Goal: Transaction & Acquisition: Purchase product/service

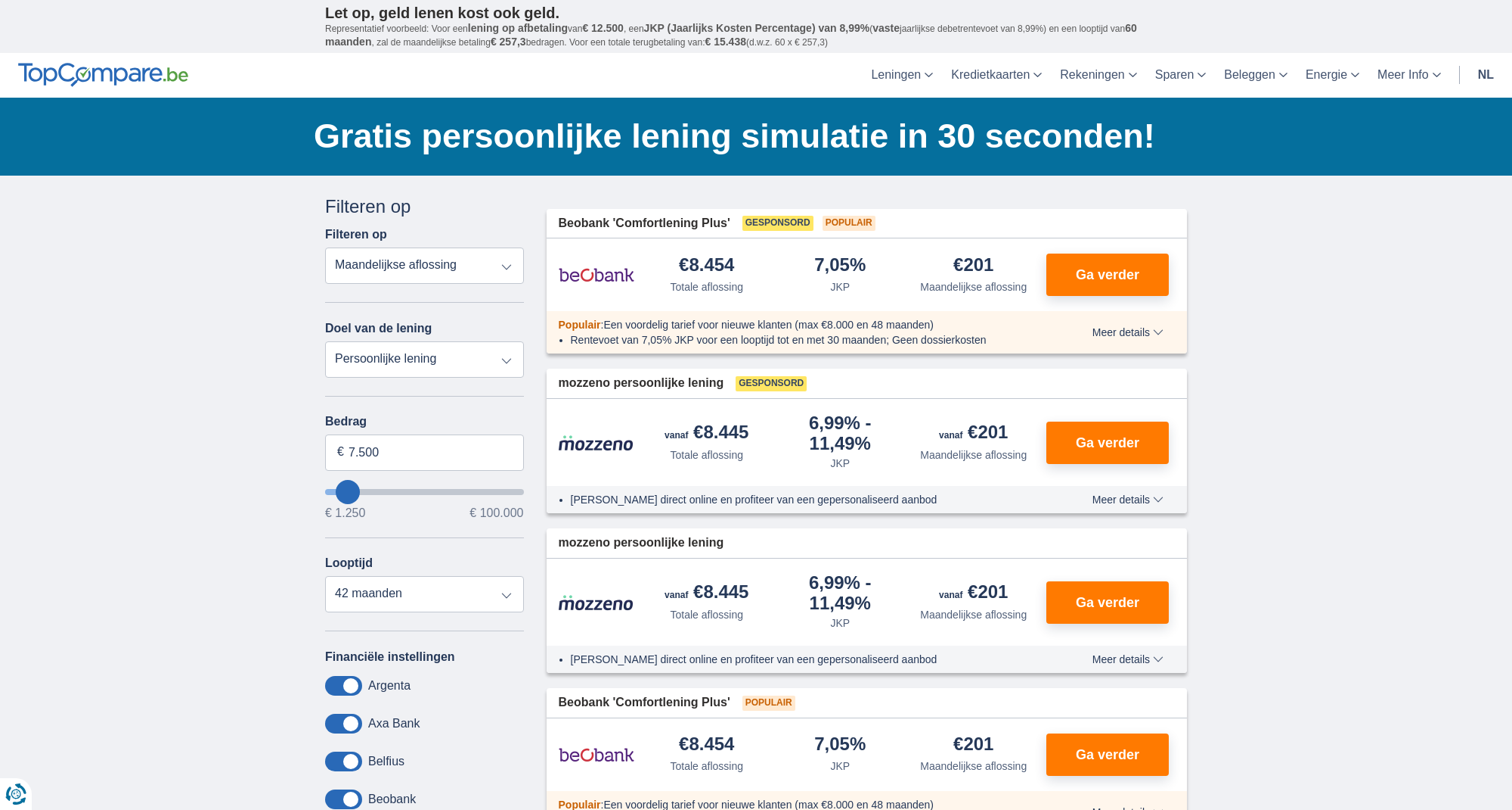
click at [449, 268] on select "Totale aflossing JKP Maandelijkse aflossing" at bounding box center [425, 265] width 199 height 36
type input "60.250"
type input "60250"
select select "120"
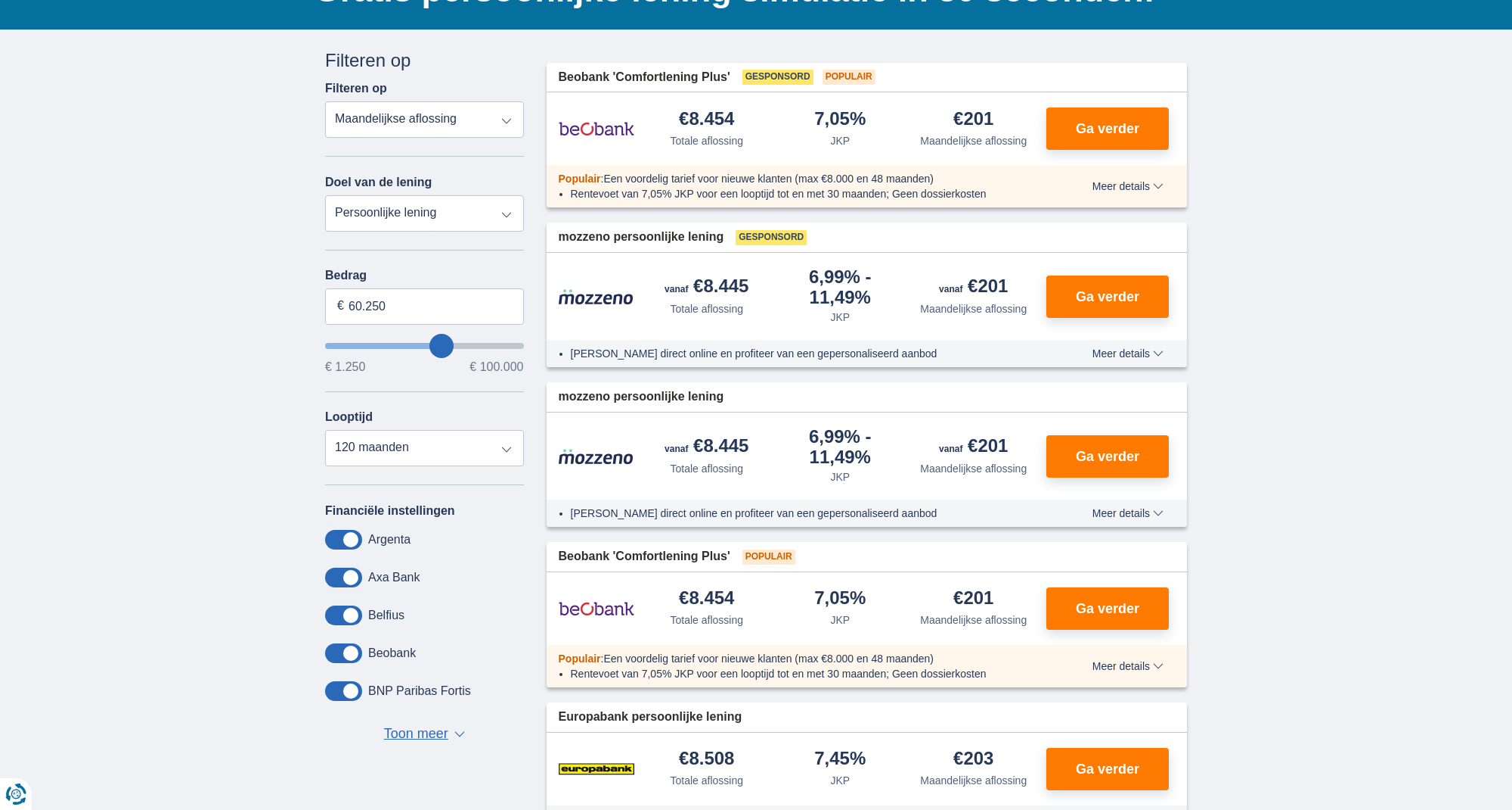
scroll to position [147, 0]
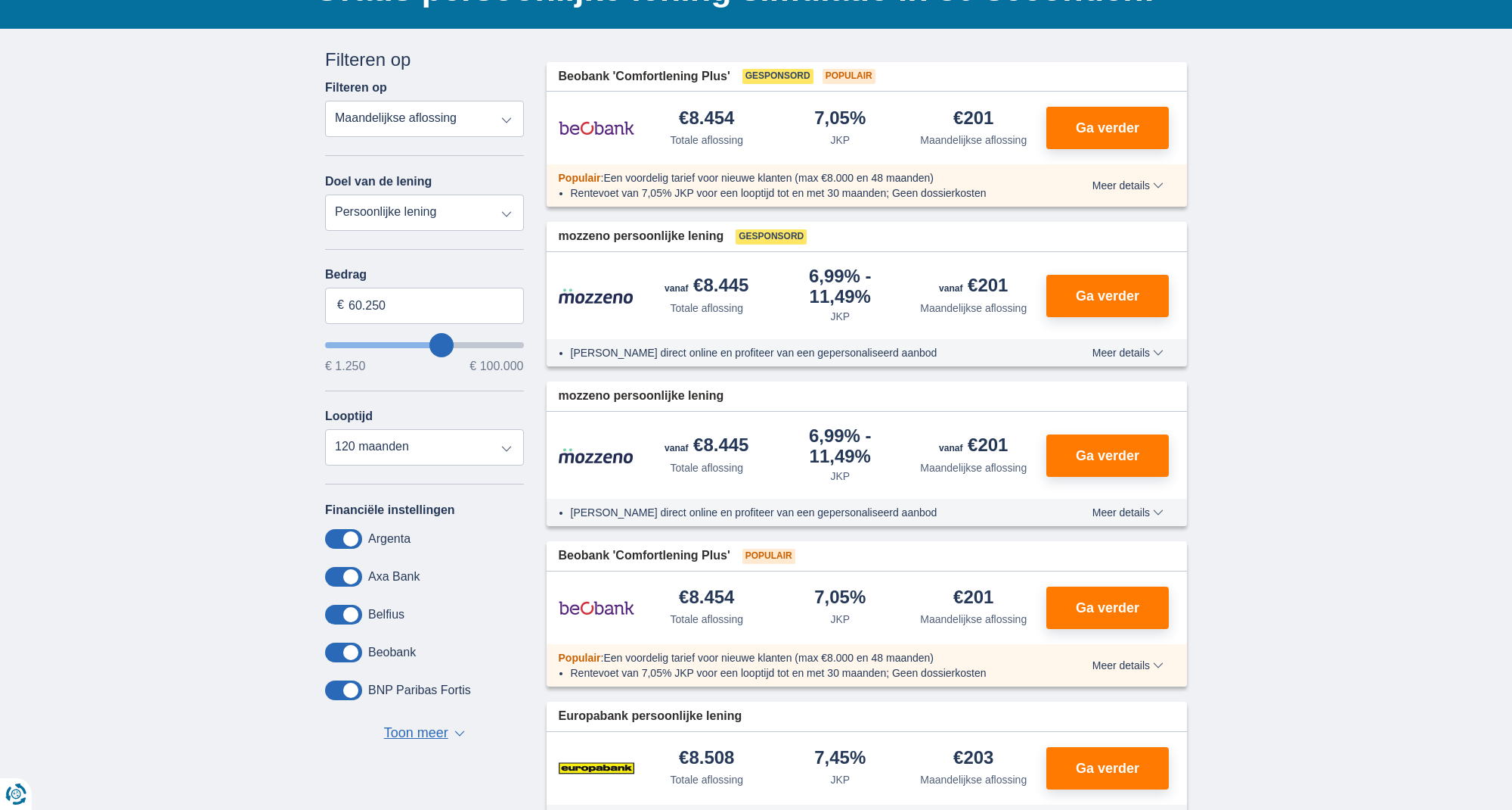
type input "60250"
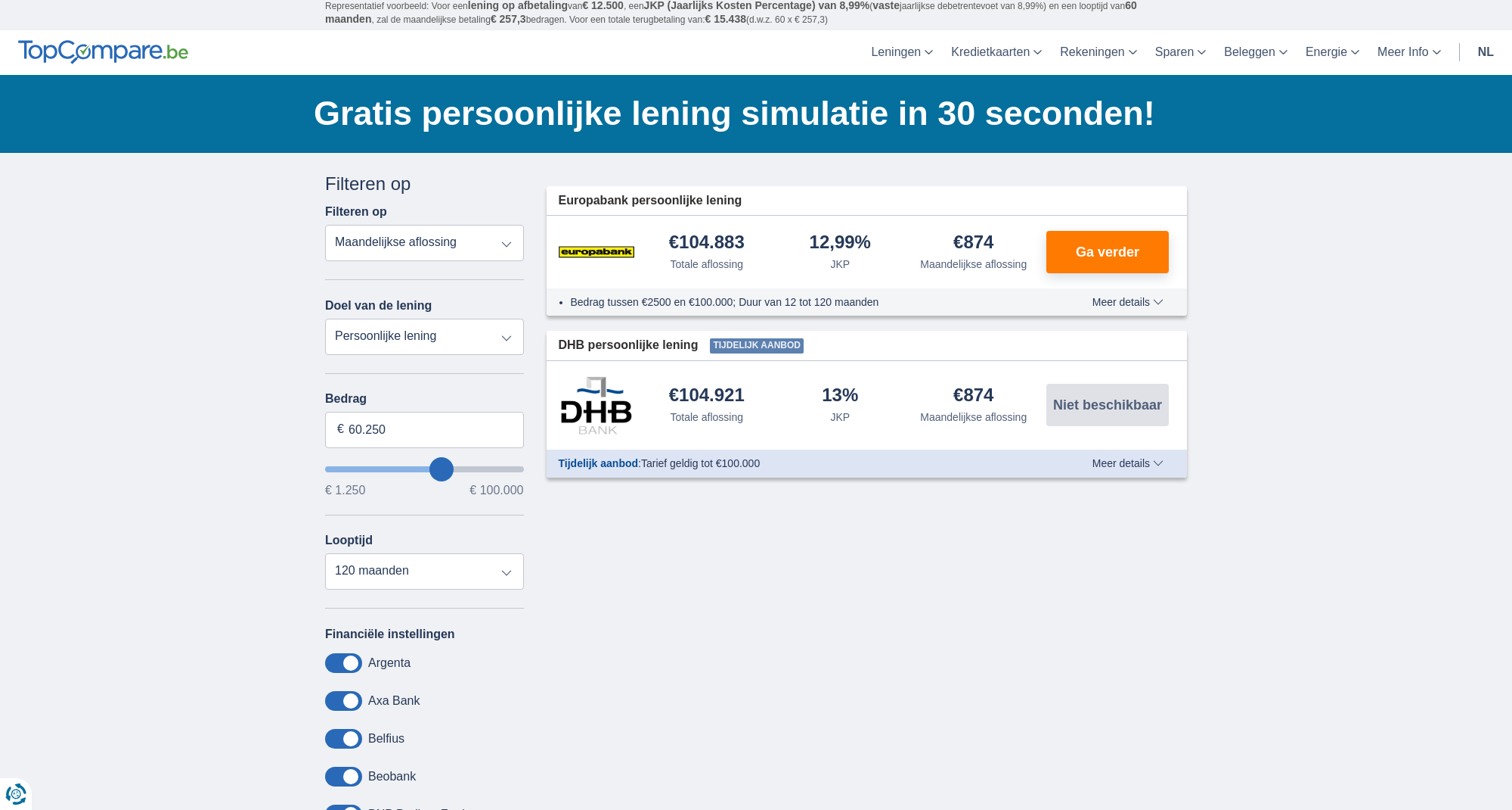
scroll to position [27, 0]
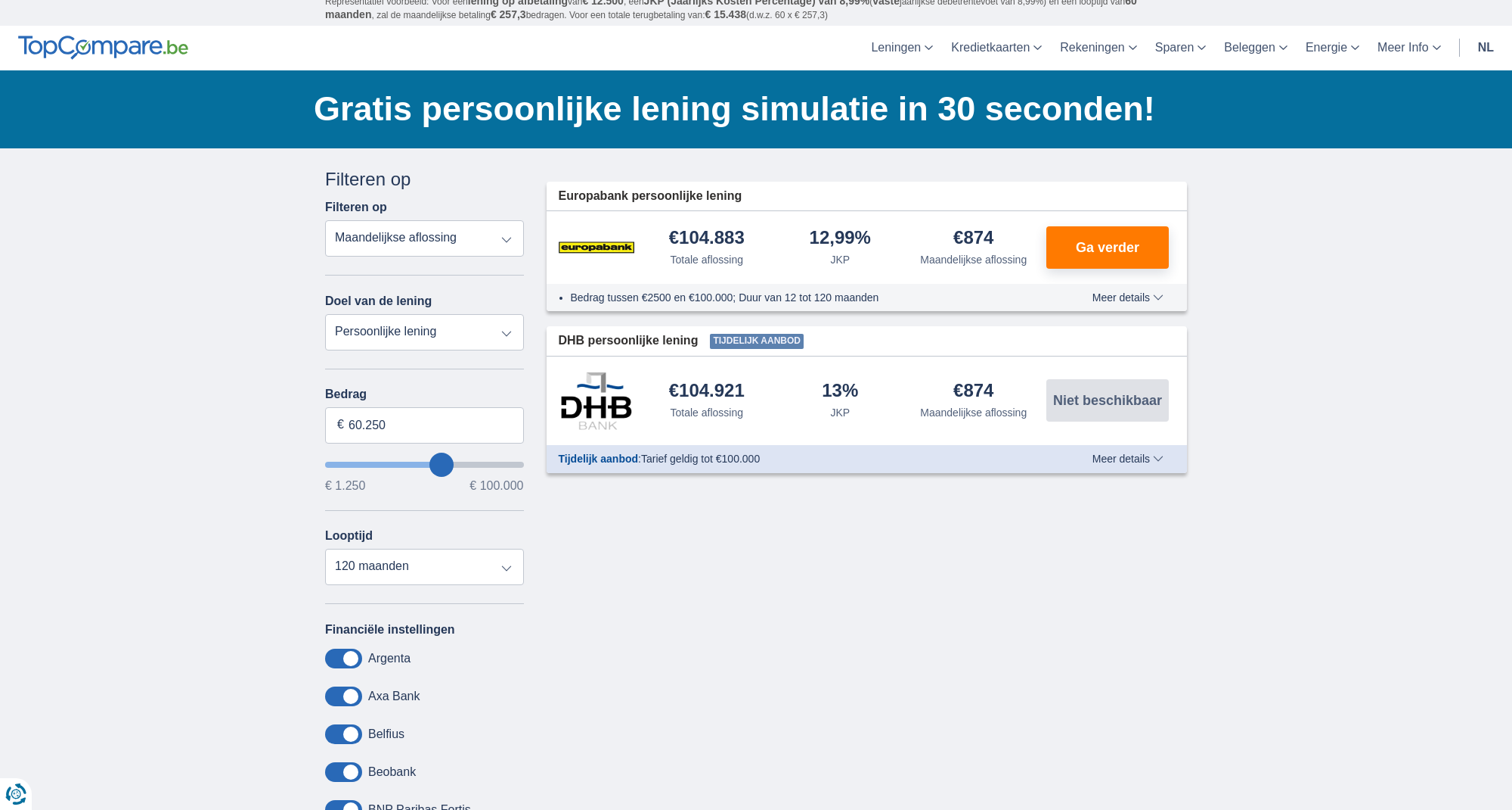
type input "64.250"
type input "64250"
type input "45.250"
type input "45250"
type input "41.250"
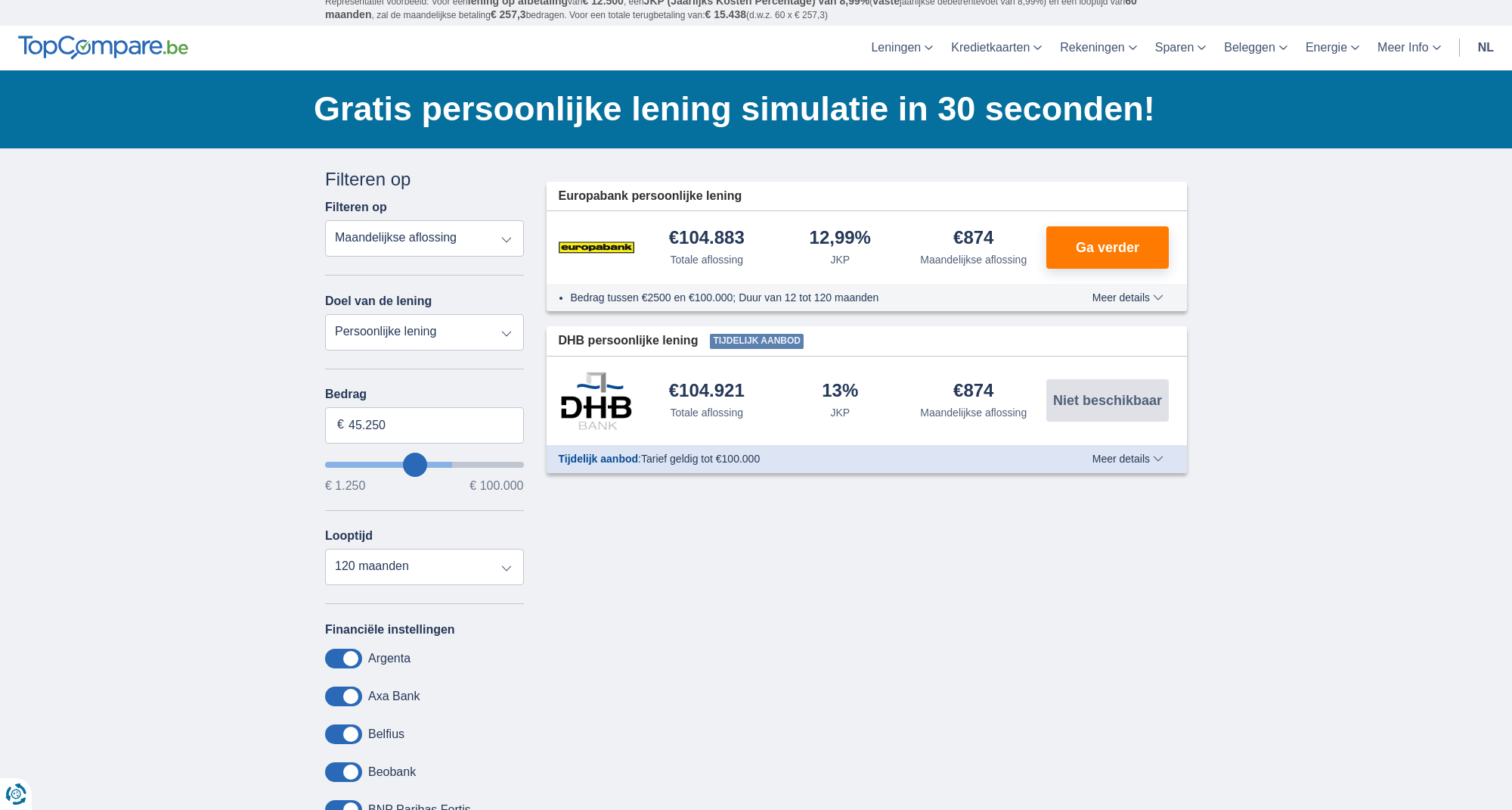
type input "41250"
type input "38.250"
type input "38250"
type input "37.250"
type input "37250"
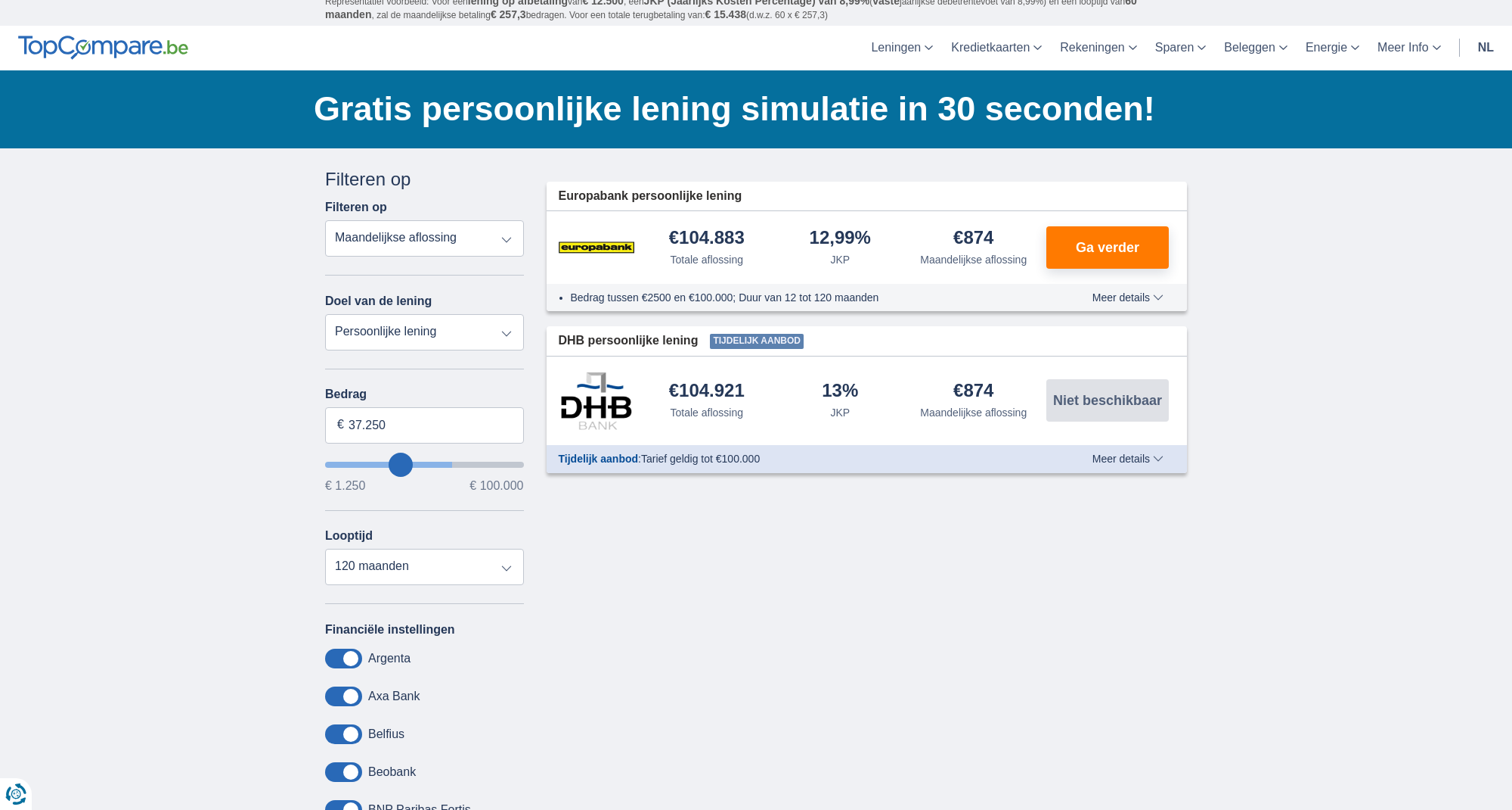
type input "36.250"
type input "36250"
type input "35.250"
type input "35250"
type input "32.250"
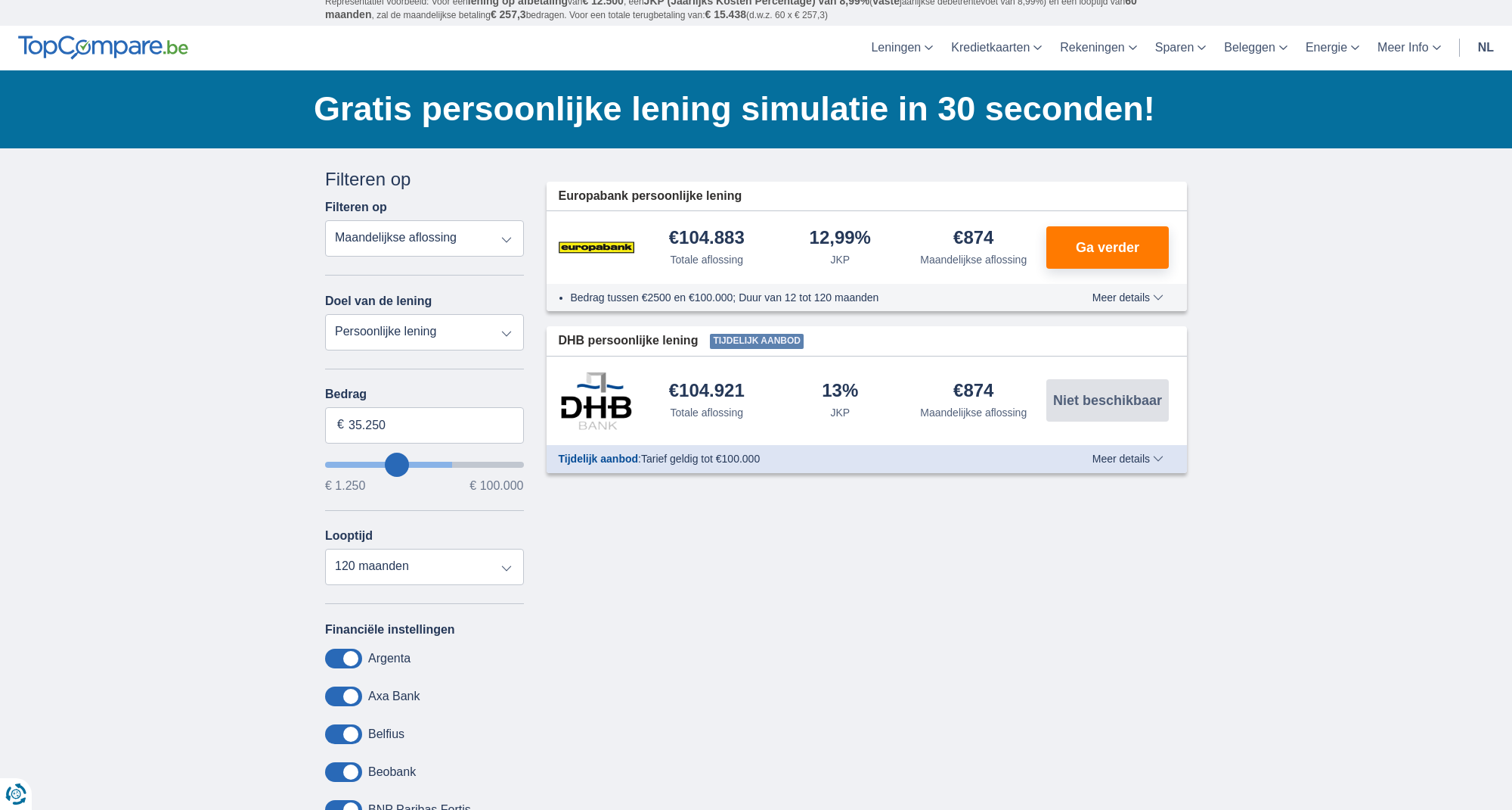
type input "32250"
type input "31.250"
type input "31250"
type input "30.250"
type input "30250"
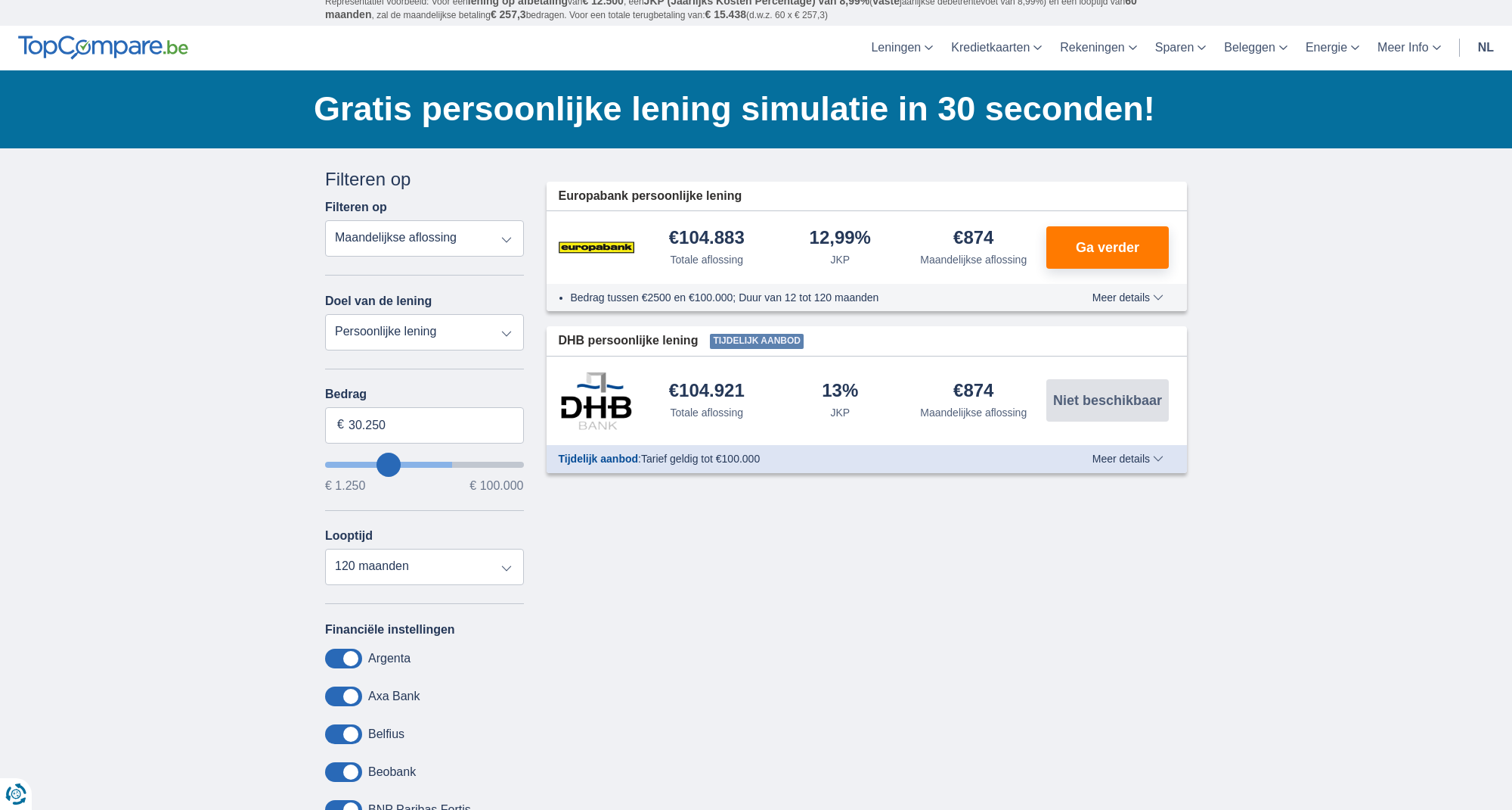
type input "29.250"
type input "29250"
type input "27.250"
type input "27250"
type input "26.250"
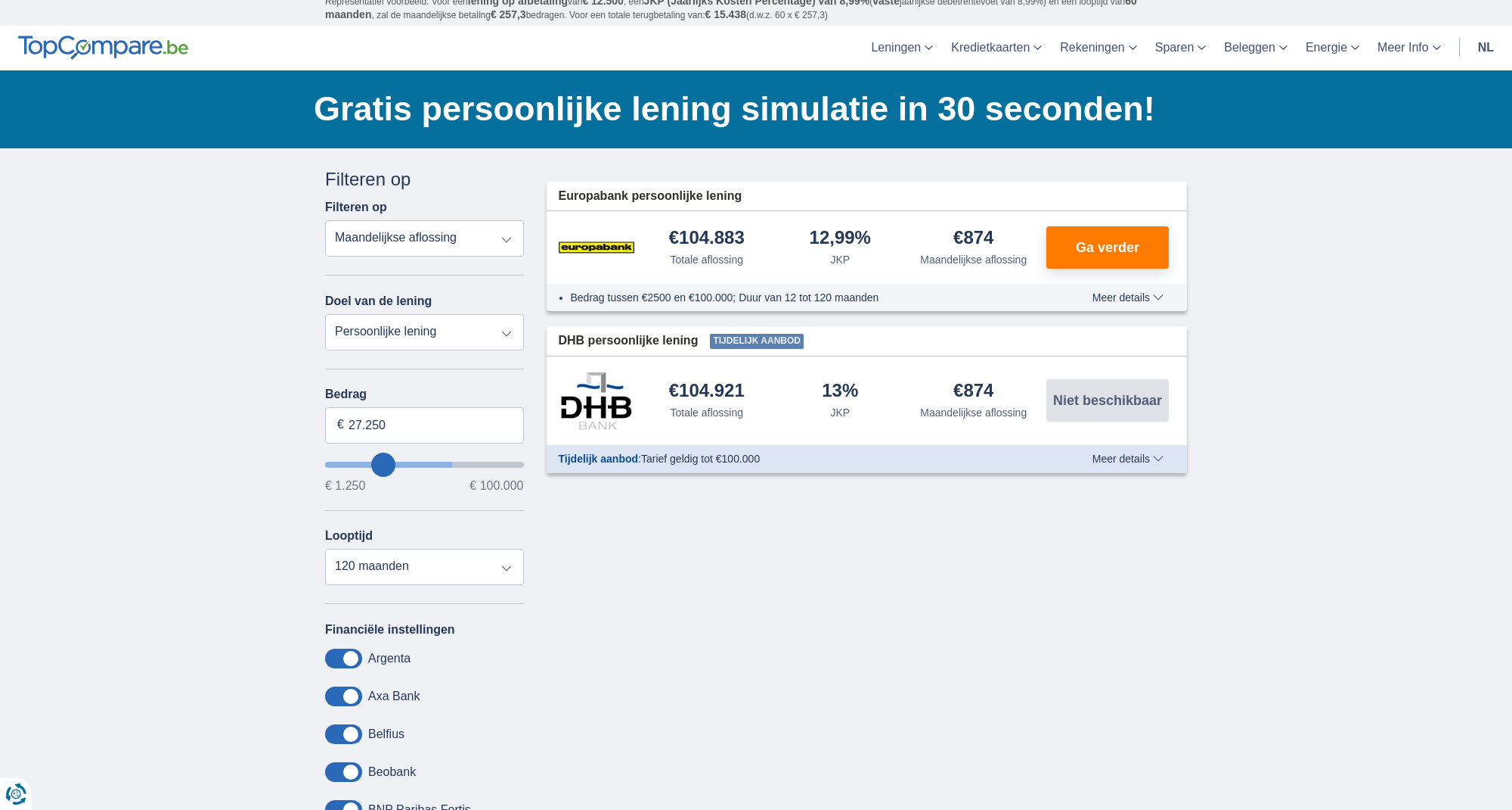
type input "26250"
type input "25.250"
type input "25250"
type input "24.250"
type input "24250"
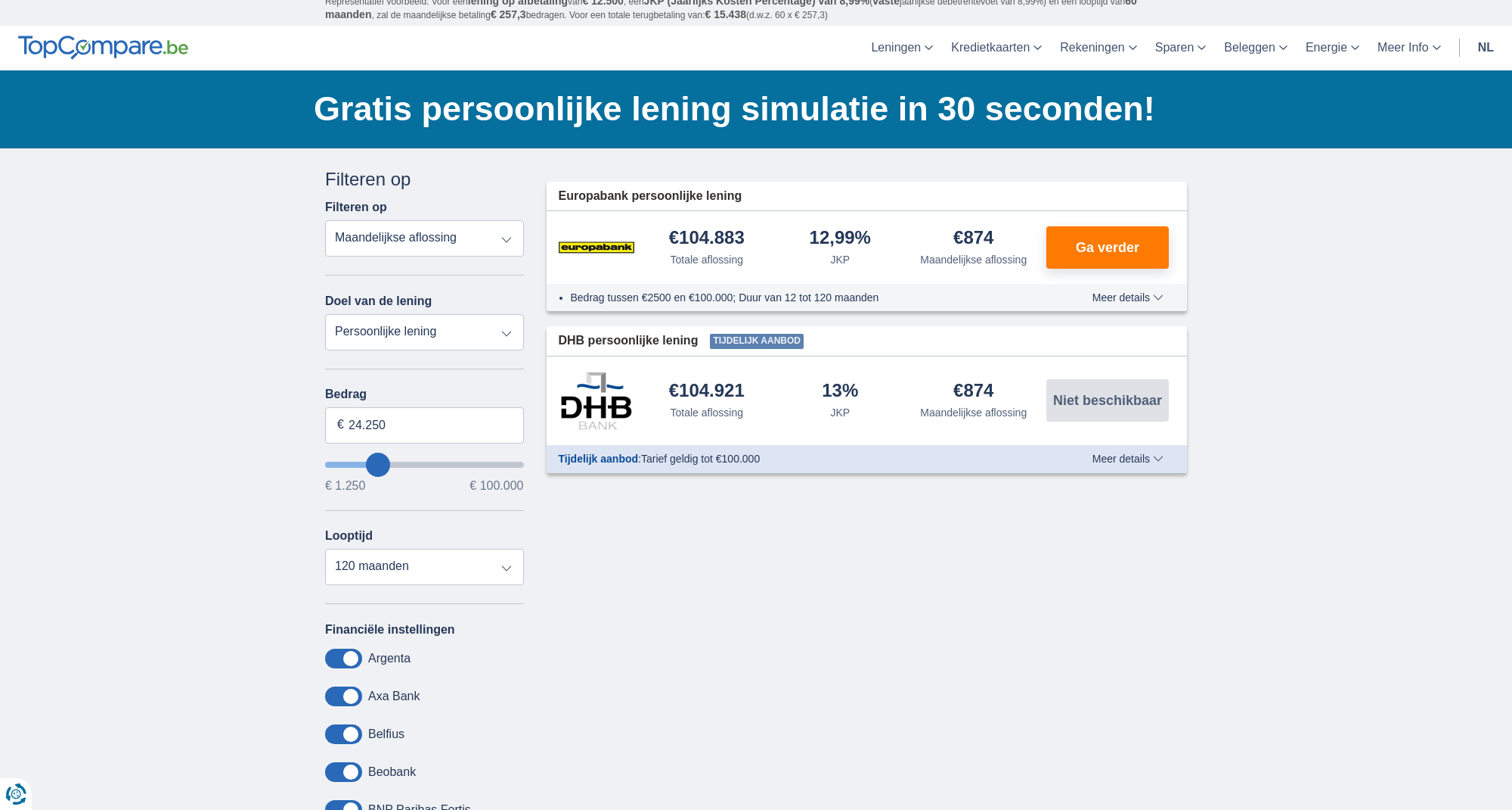
type input "23.250"
type input "23250"
type input "22.250"
type input "22250"
type input "21.250"
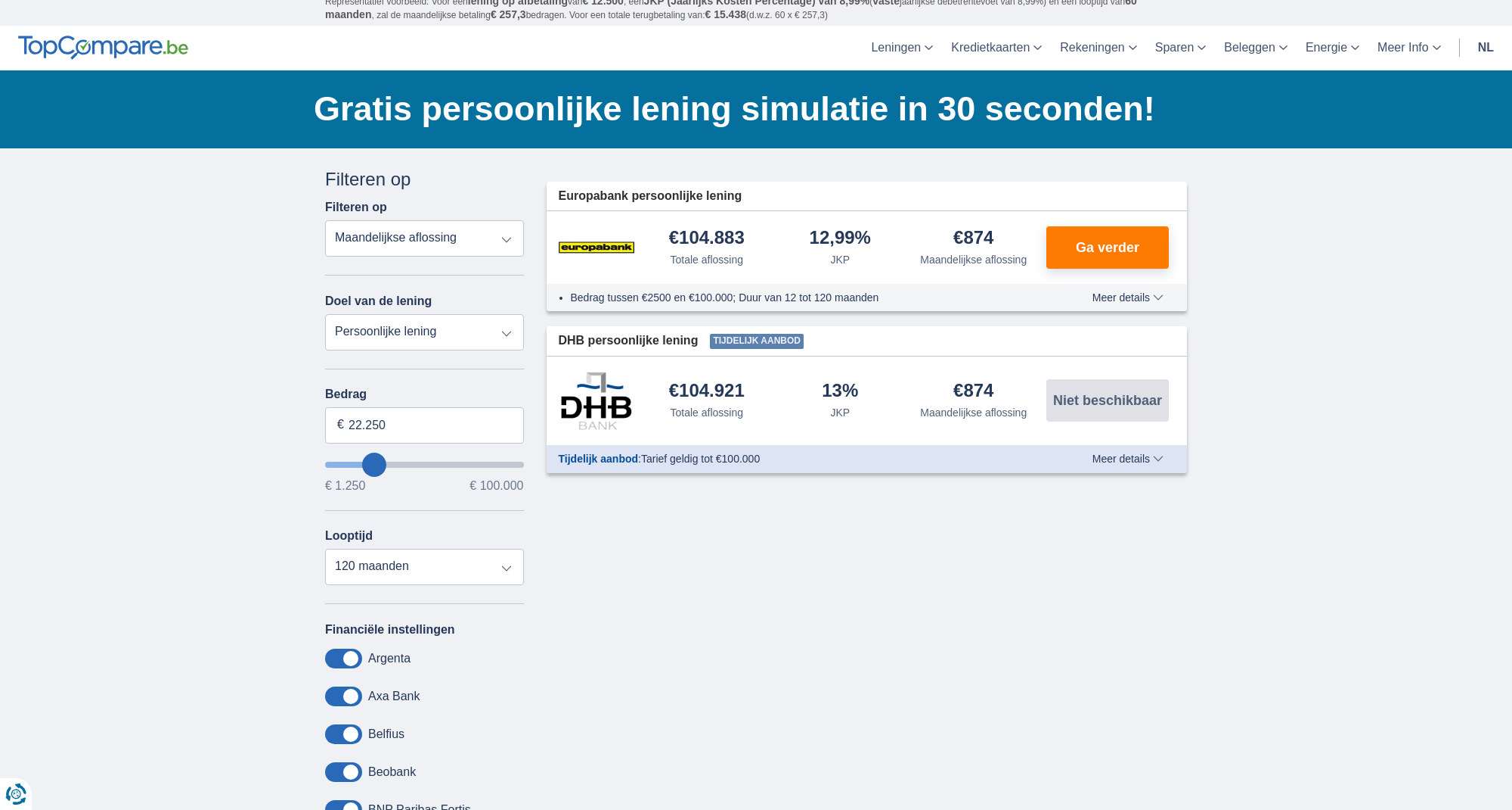
type input "21250"
type input "20.250"
type input "20250"
type input "21.250"
type input "21250"
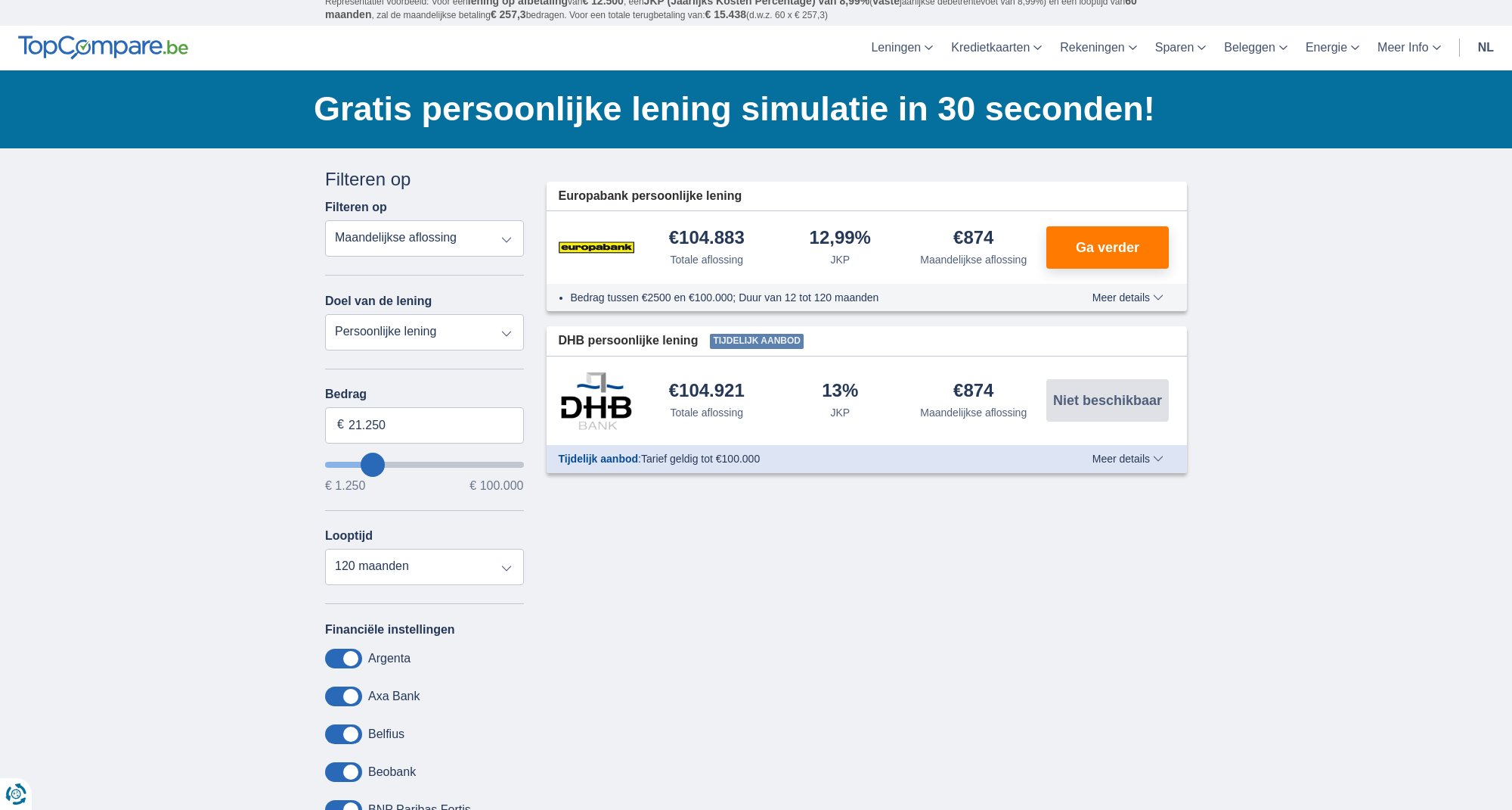
type input "22.250"
type input "22250"
type input "23.250"
type input "23250"
type input "22.250"
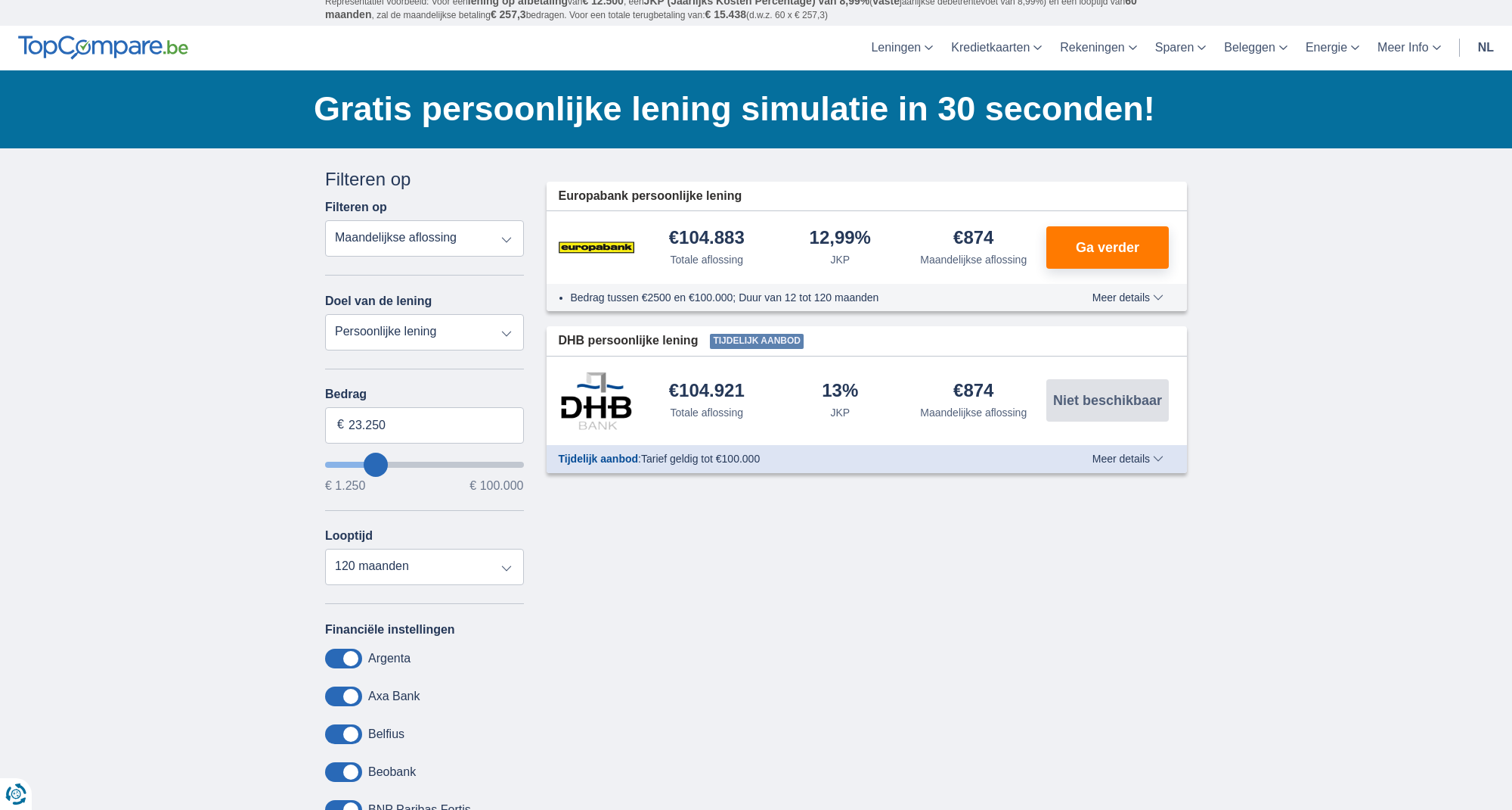
type input "22250"
type input "21.250"
type input "21250"
type input "22.250"
type input "22250"
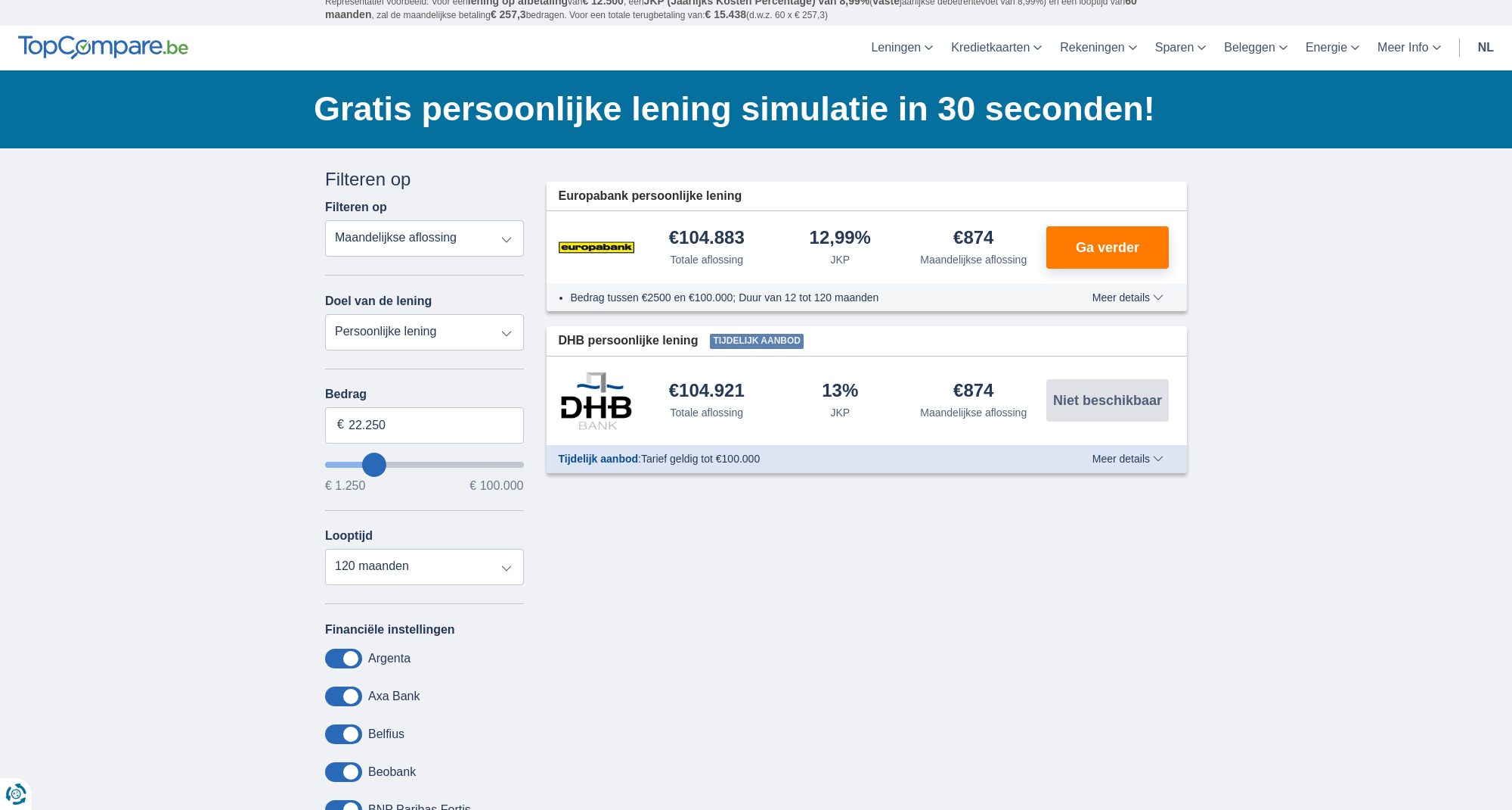
type input "21.250"
type input "21250"
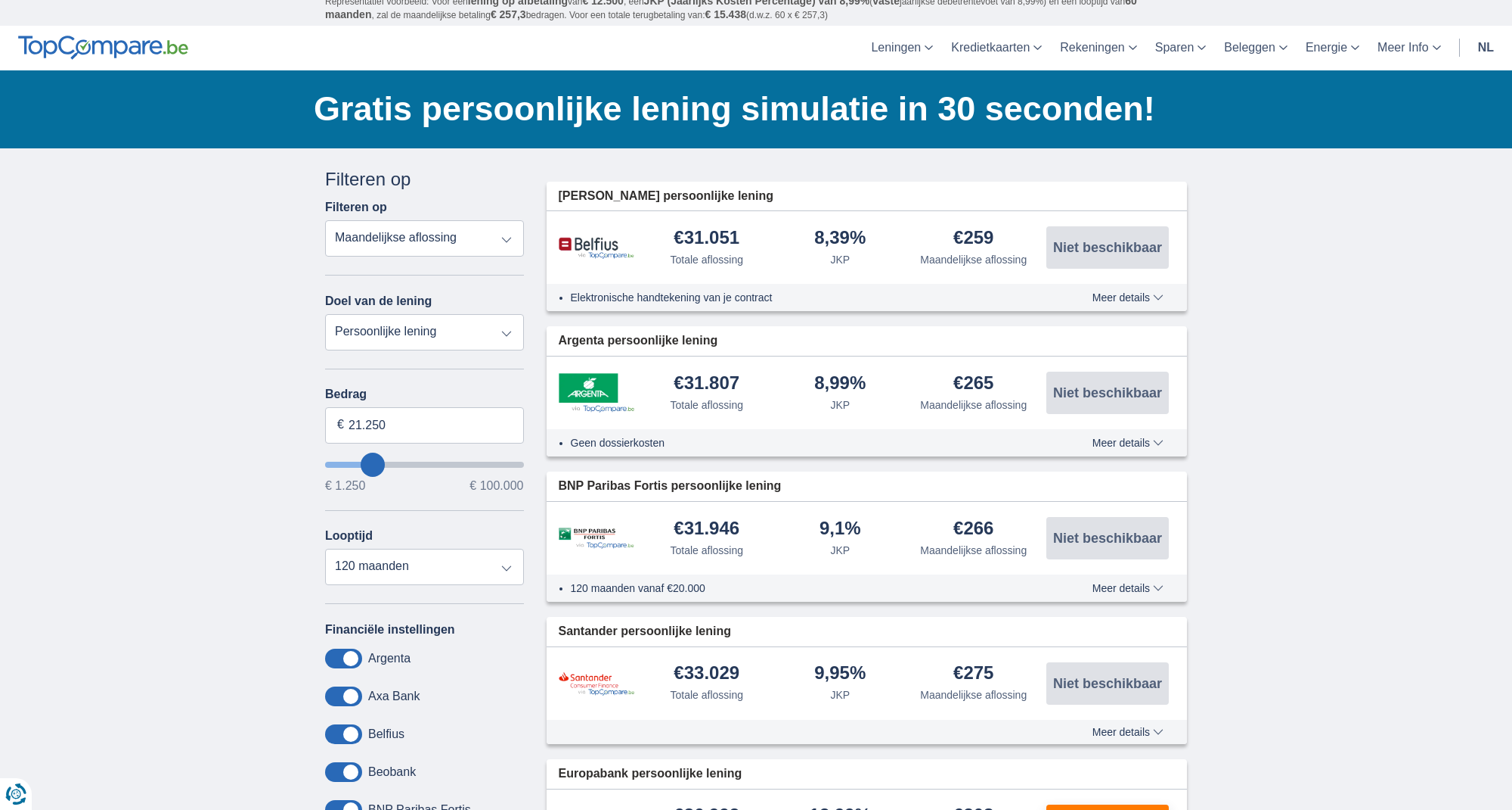
type input "15.250"
type input "15250"
select select "84"
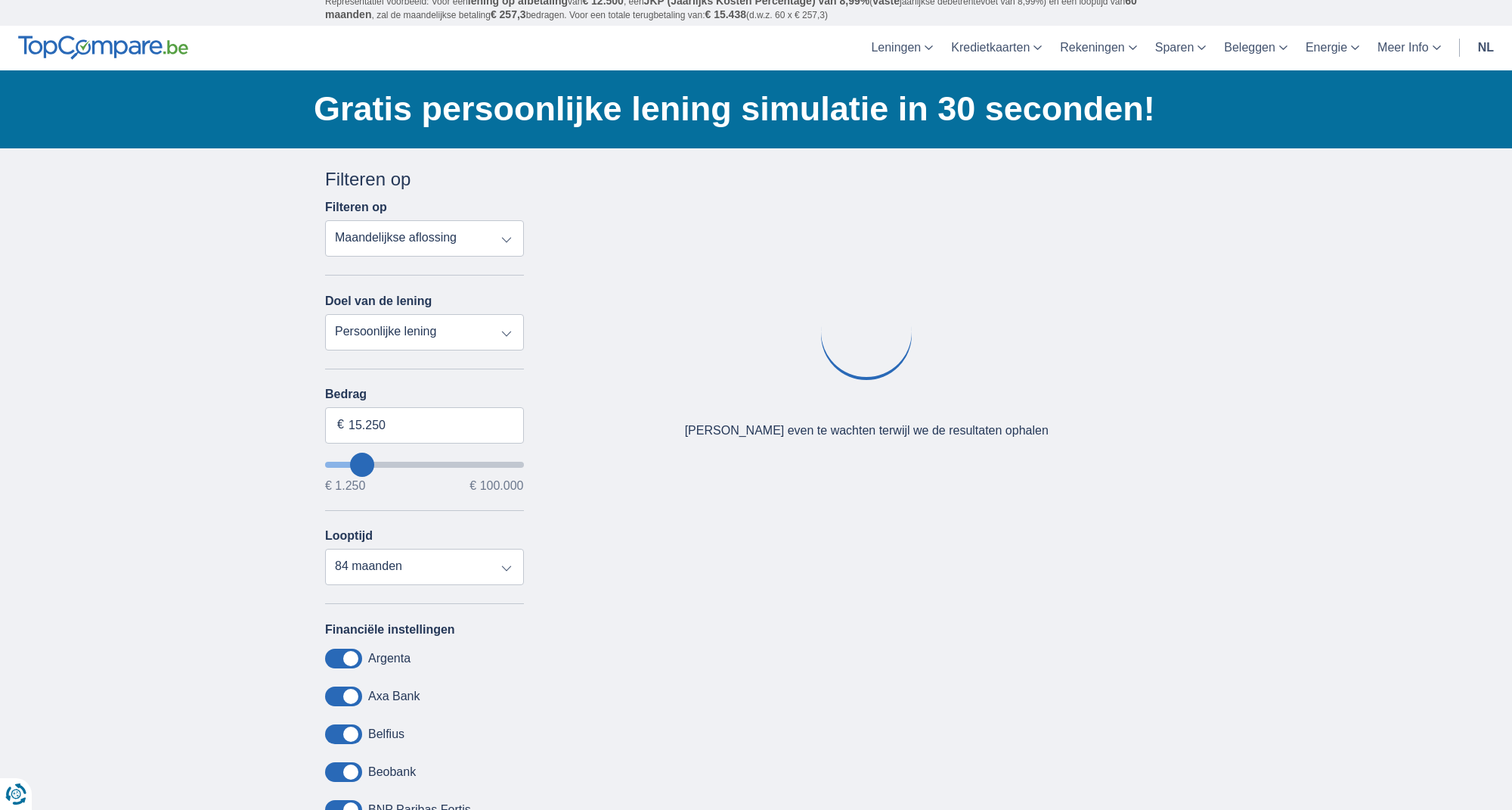
type input "15250"
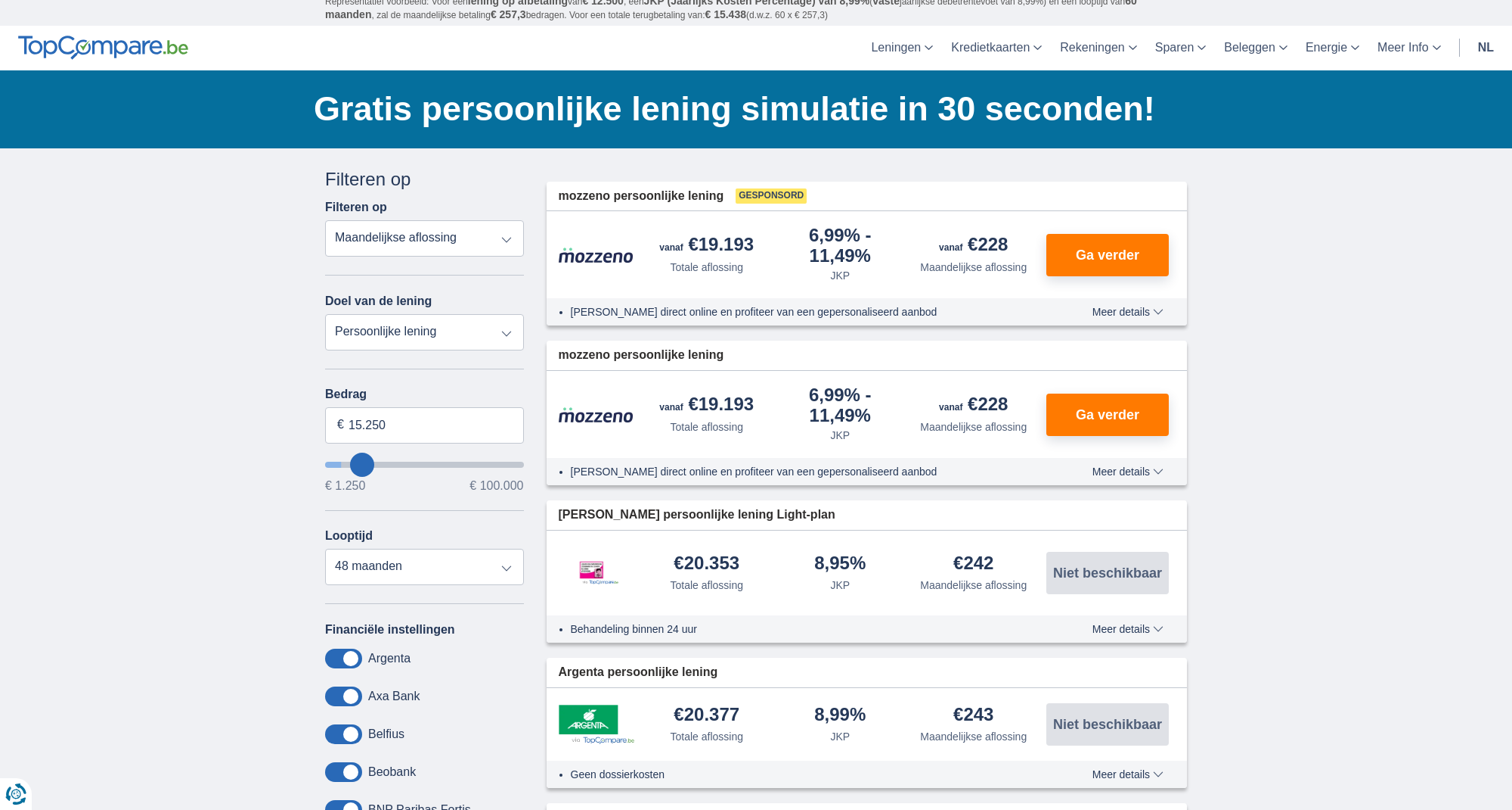
type input "9.250"
type input "9250"
select select "48"
type input "9250"
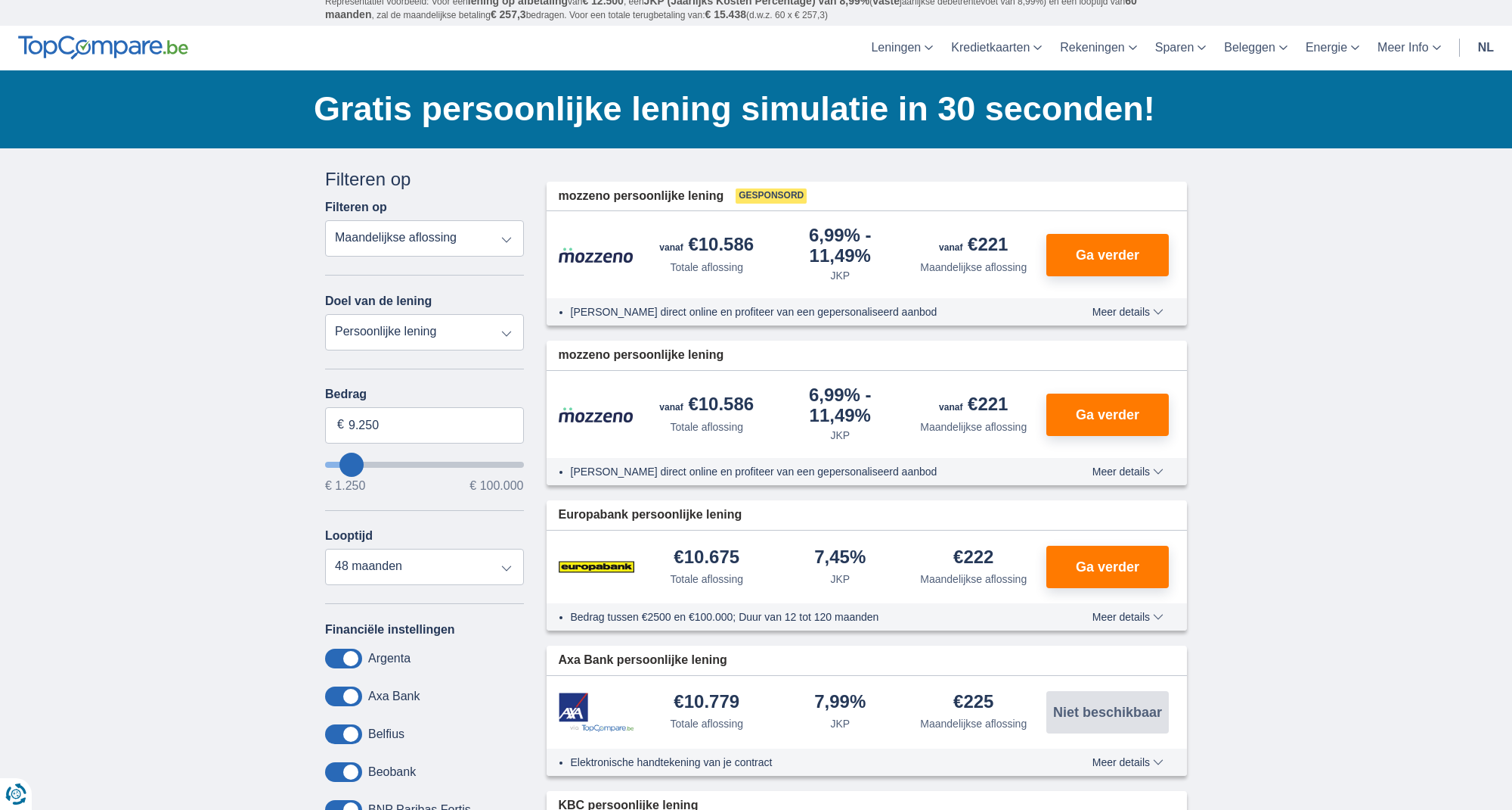
type input "7.250"
type input "7250"
select select "42"
type input "7250"
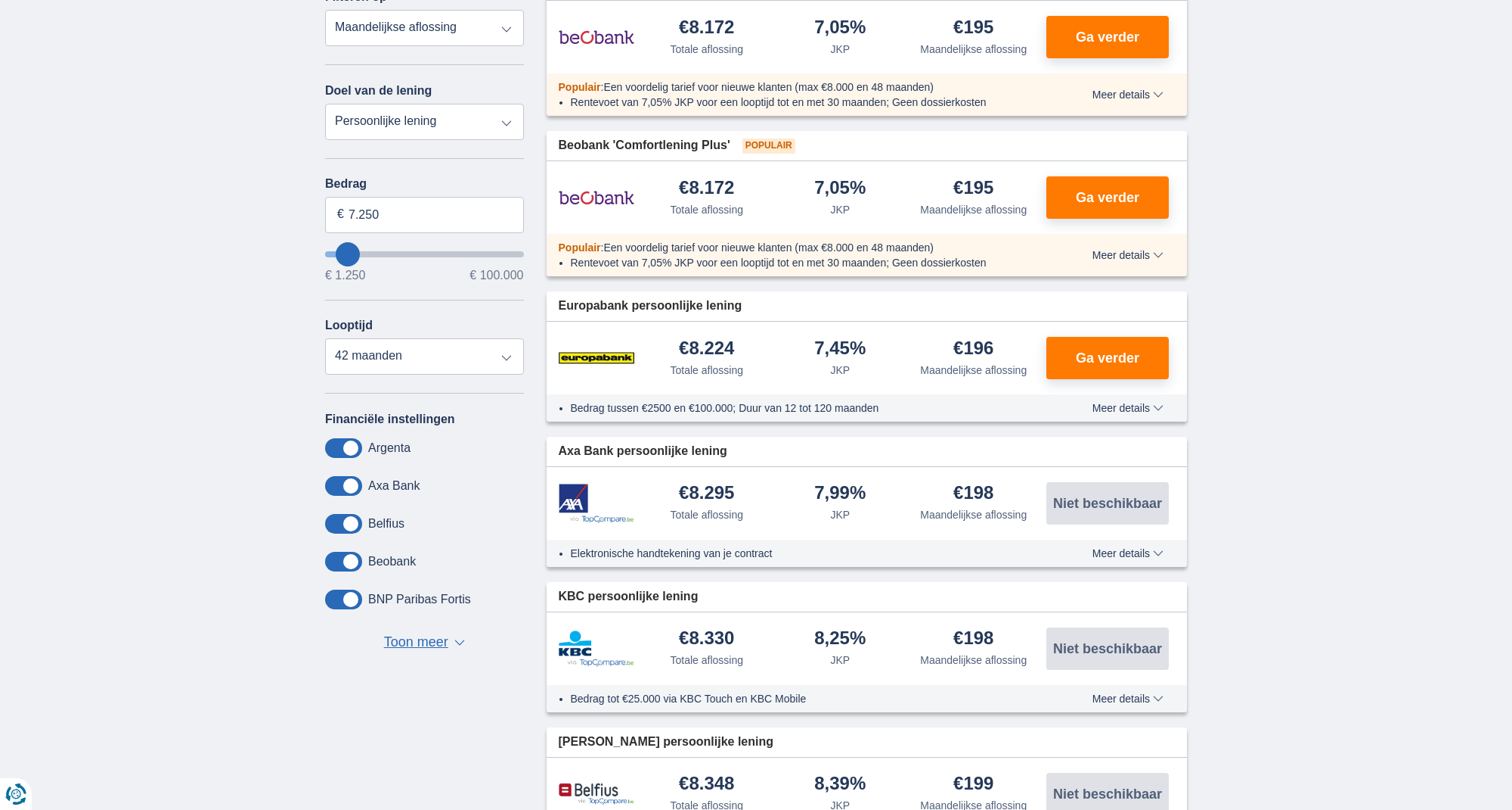
scroll to position [0, 0]
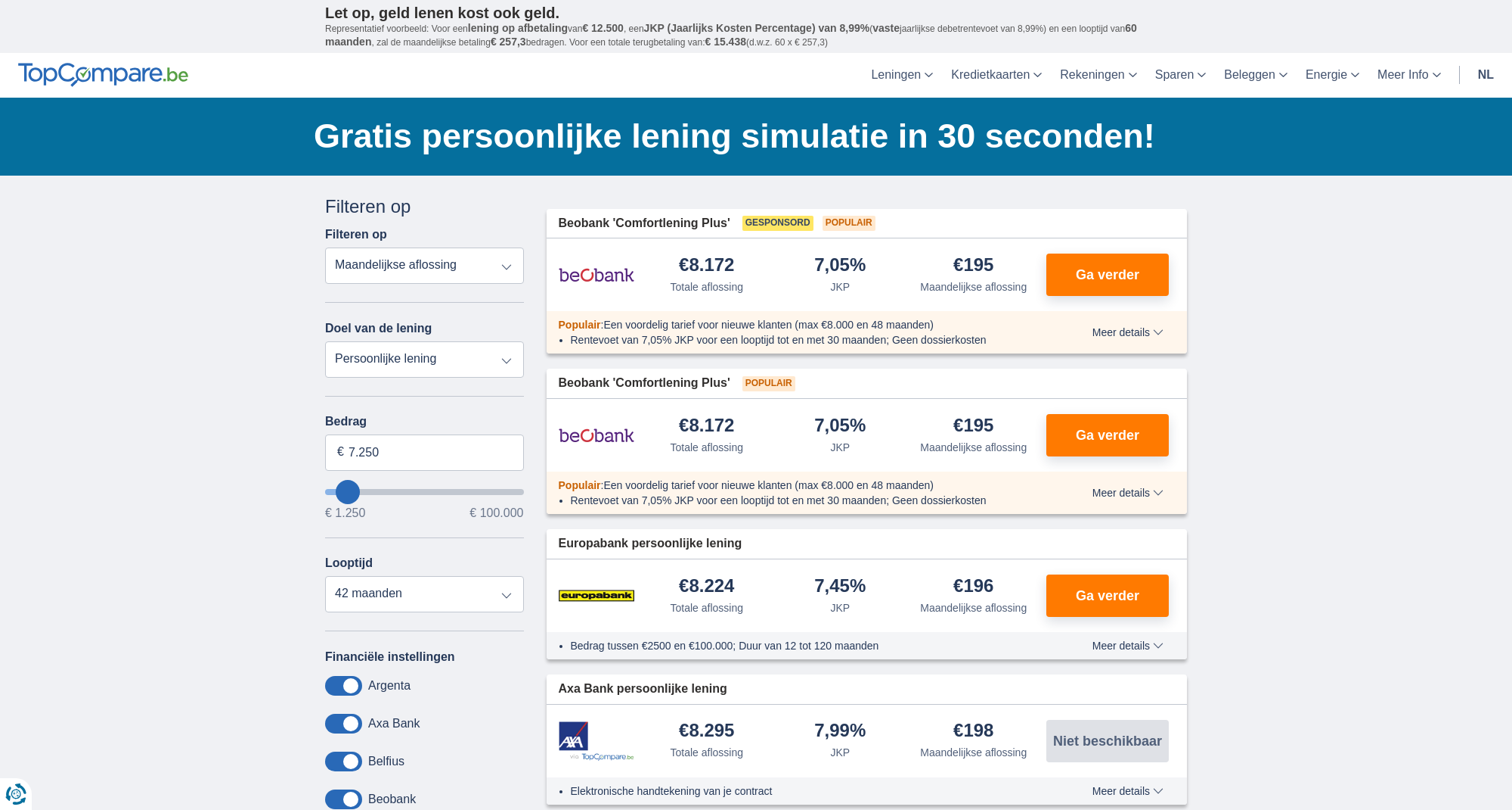
click at [1050, 269] on button "Ga verder" at bounding box center [1107, 274] width 122 height 42
